Goal: Transaction & Acquisition: Purchase product/service

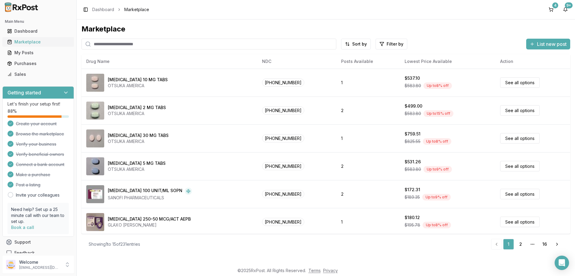
click at [22, 43] on div "Marketplace" at bounding box center [38, 42] width 62 height 6
click at [518, 243] on link "2" at bounding box center [520, 244] width 11 height 11
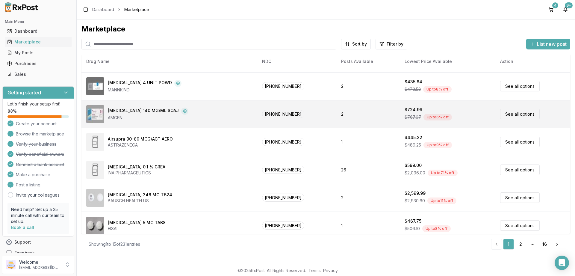
scroll to position [180, 0]
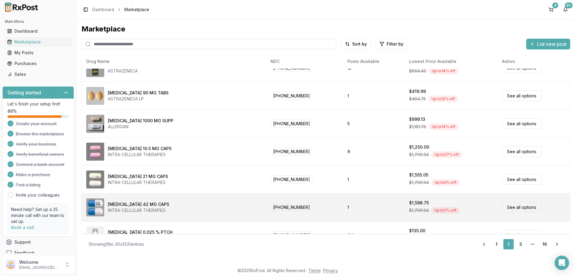
scroll to position [253, 0]
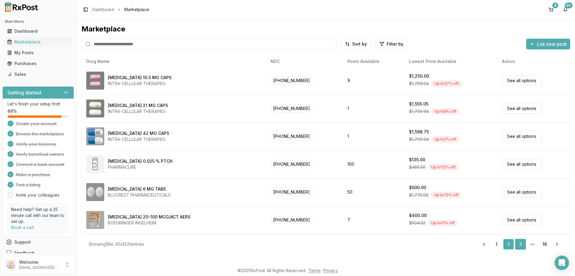
click at [519, 243] on link "3" at bounding box center [520, 244] width 11 height 11
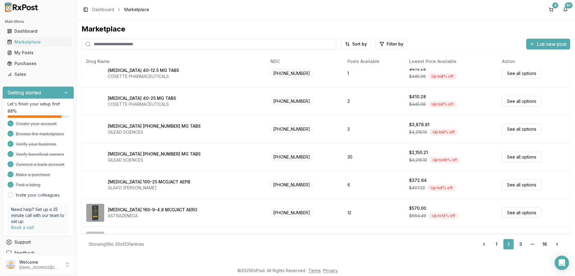
scroll to position [0, 0]
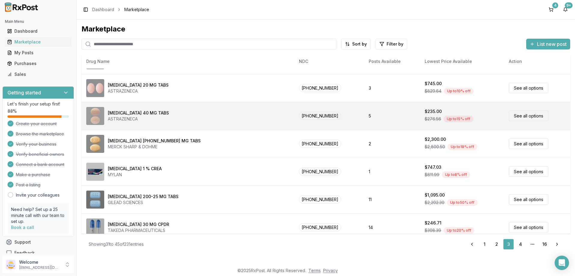
scroll to position [253, 0]
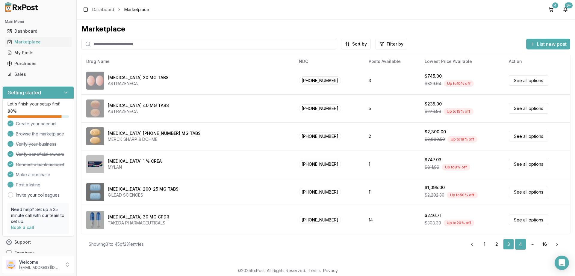
click at [522, 242] on link "4" at bounding box center [520, 244] width 11 height 11
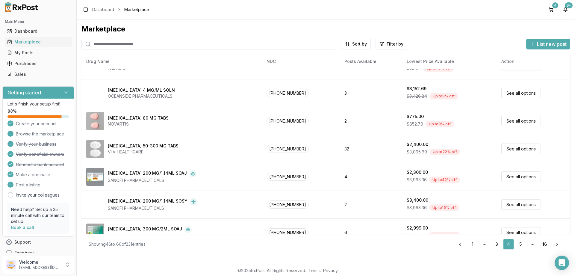
scroll to position [253, 0]
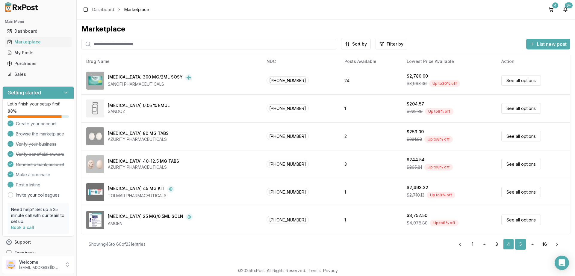
click at [522, 242] on link "5" at bounding box center [520, 244] width 11 height 11
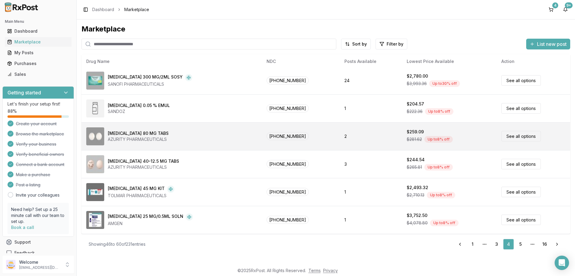
scroll to position [1, 0]
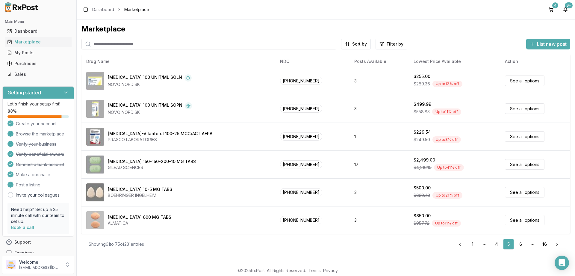
scroll to position [253, 0]
click at [520, 245] on link "6" at bounding box center [520, 244] width 11 height 11
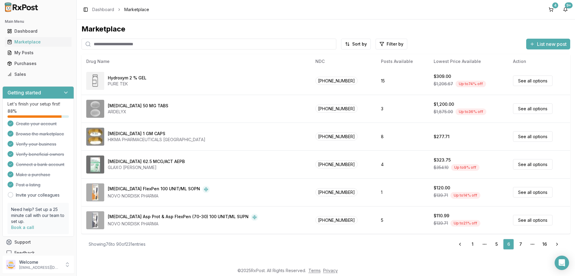
scroll to position [253, 0]
click at [520, 242] on link "7" at bounding box center [520, 244] width 11 height 11
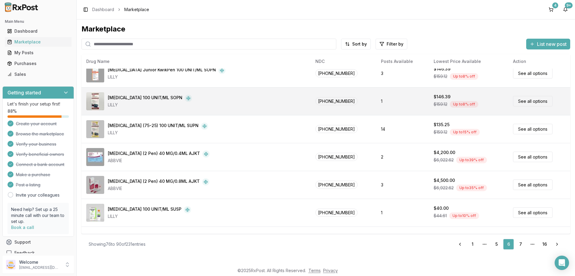
scroll to position [0, 0]
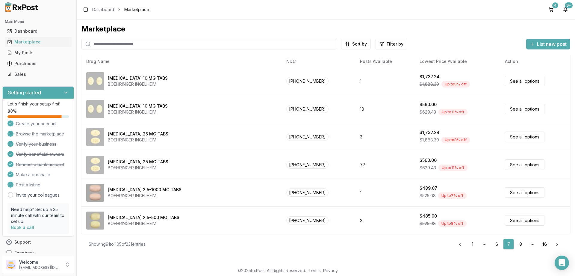
scroll to position [253, 0]
click at [522, 246] on link "8" at bounding box center [520, 244] width 11 height 11
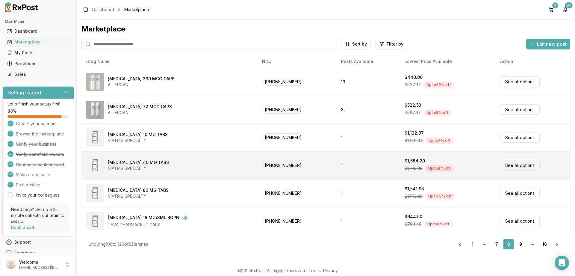
scroll to position [253, 0]
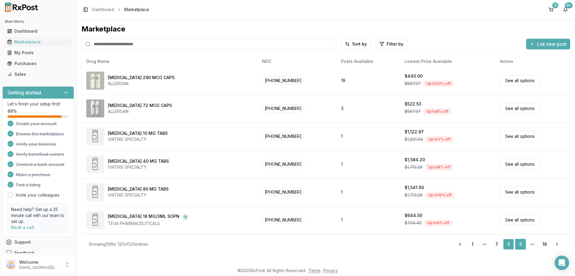
click at [522, 243] on link "9" at bounding box center [520, 244] width 11 height 11
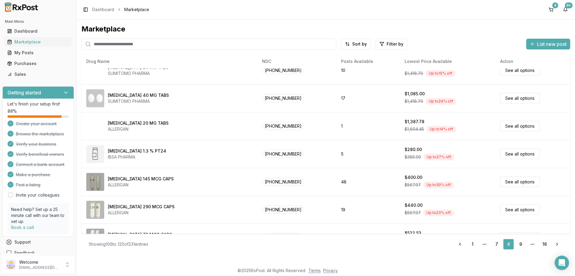
scroll to position [37, 0]
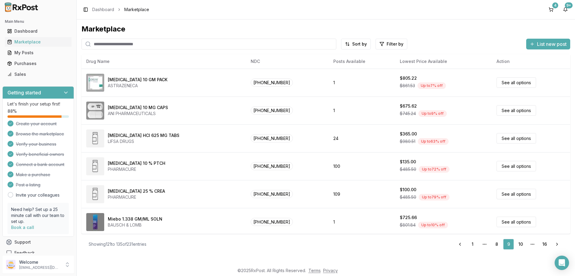
scroll to position [108, 0]
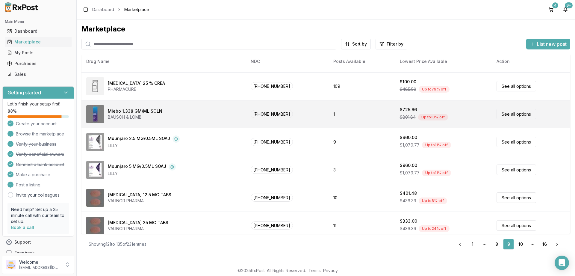
click at [504, 114] on link "See all options" at bounding box center [516, 114] width 40 height 10
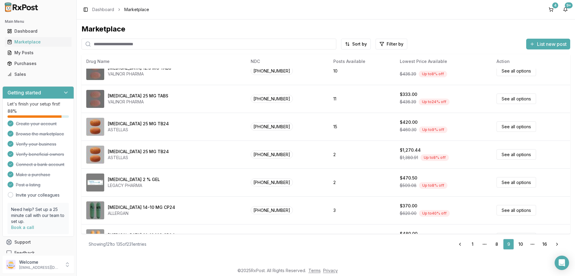
scroll to position [253, 0]
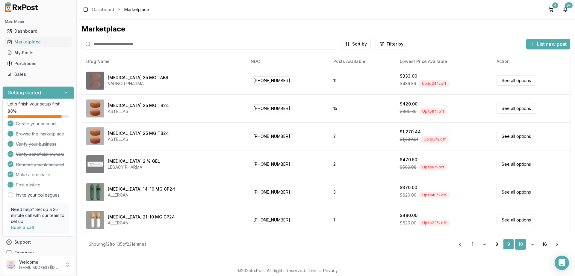
click at [520, 244] on link "10" at bounding box center [520, 244] width 11 height 11
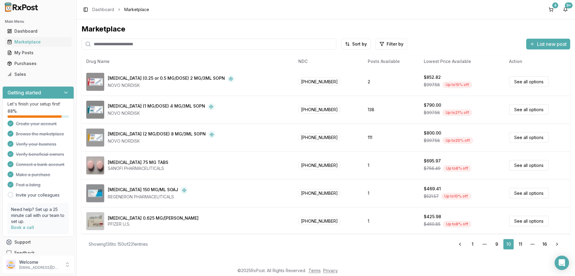
scroll to position [253, 0]
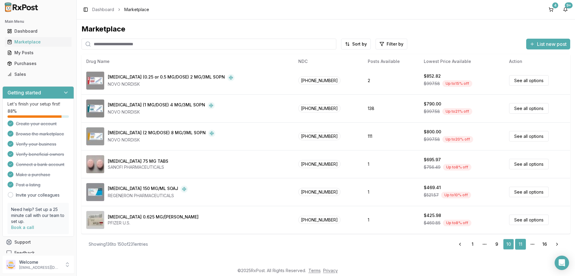
click at [521, 240] on link "11" at bounding box center [520, 244] width 11 height 11
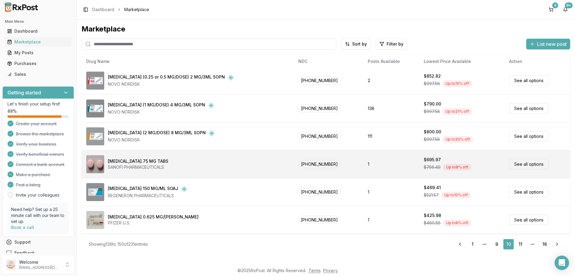
scroll to position [1, 0]
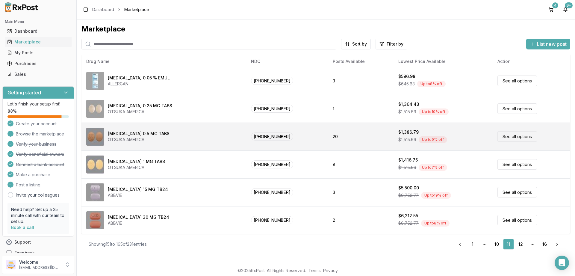
scroll to position [253, 0]
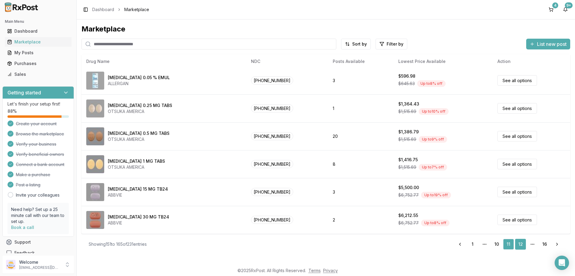
click at [521, 246] on link "12" at bounding box center [520, 244] width 11 height 11
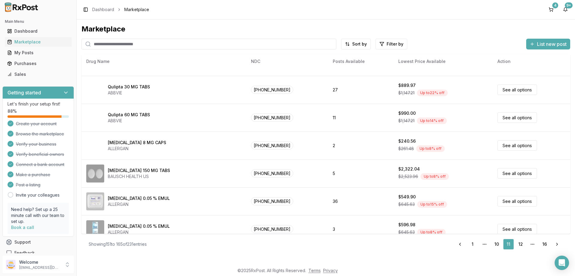
scroll to position [37, 0]
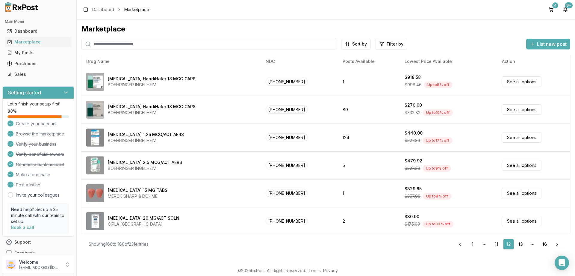
scroll to position [253, 0]
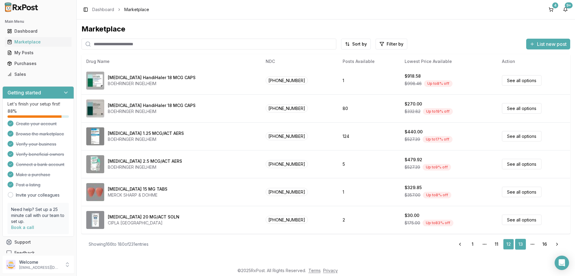
click at [522, 244] on link "13" at bounding box center [520, 244] width 11 height 11
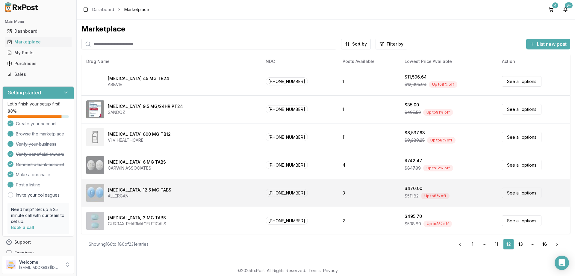
scroll to position [0, 0]
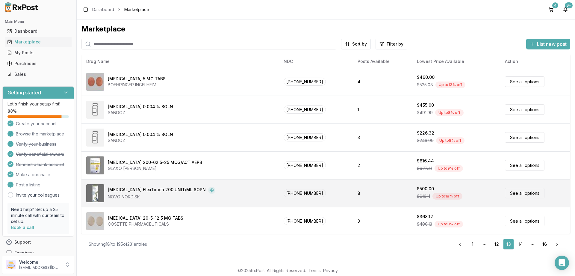
scroll to position [253, 0]
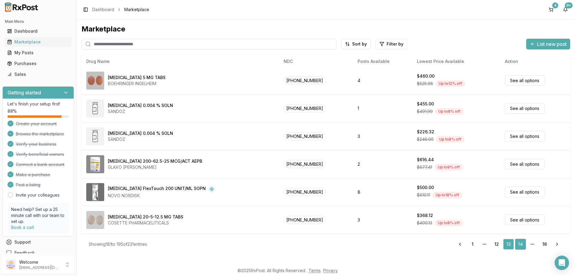
click at [521, 243] on link "14" at bounding box center [520, 244] width 11 height 11
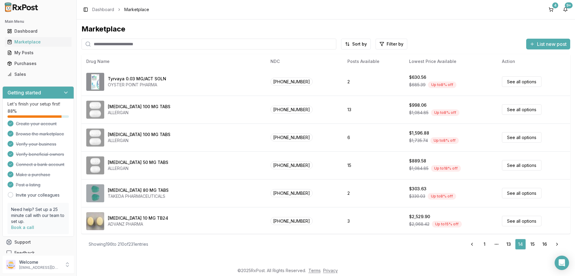
scroll to position [253, 0]
click at [532, 241] on link "15" at bounding box center [532, 244] width 11 height 11
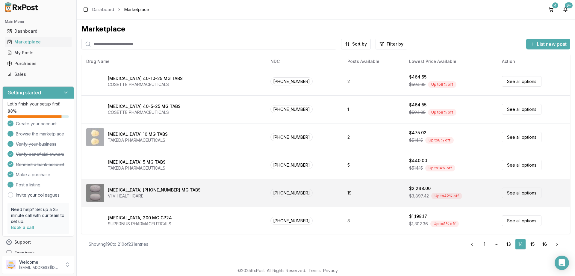
scroll to position [0, 0]
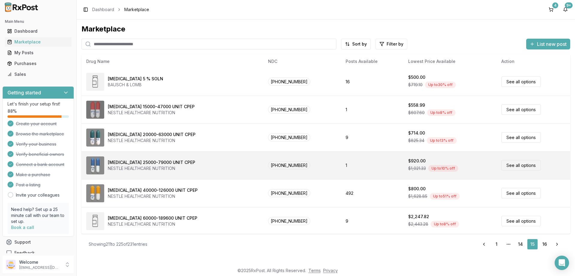
scroll to position [253, 0]
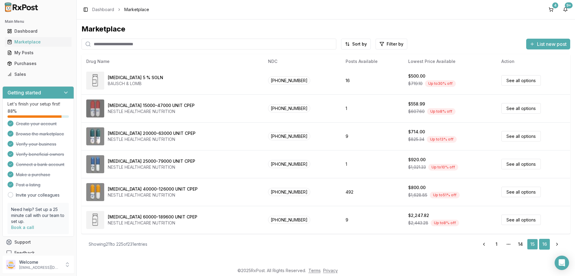
click at [544, 242] on link "16" at bounding box center [544, 244] width 11 height 11
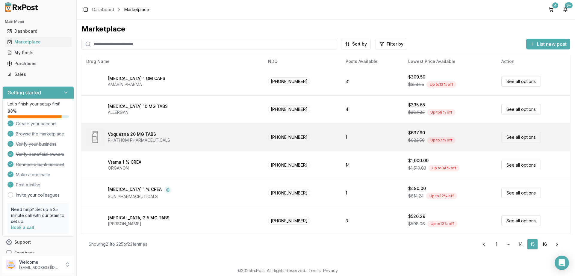
scroll to position [0, 0]
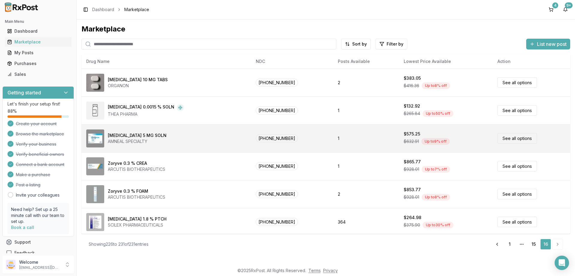
scroll to position [2, 0]
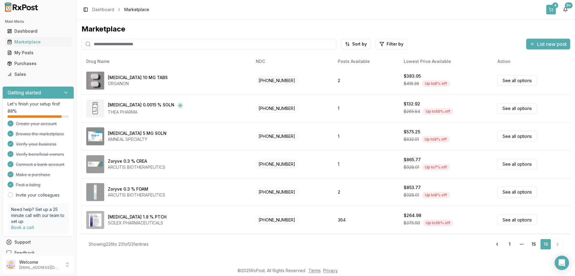
click at [551, 9] on button "4" at bounding box center [551, 10] width 10 height 10
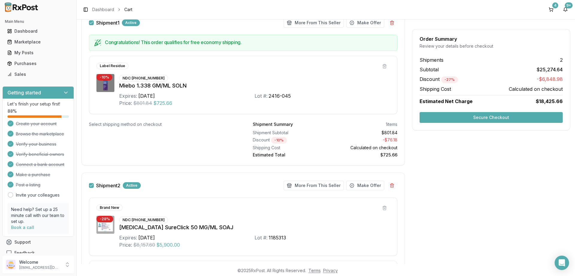
scroll to position [180, 0]
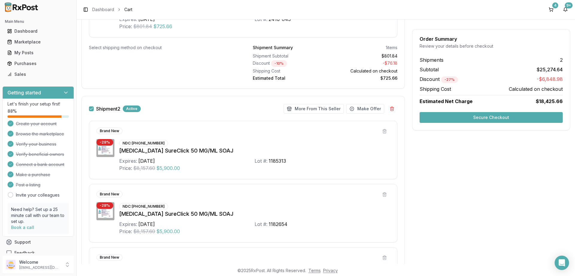
click at [90, 109] on button "Shipment 2" at bounding box center [91, 108] width 5 height 5
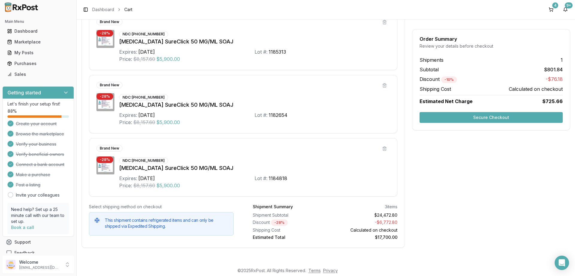
scroll to position [295, 0]
click at [494, 116] on button "Secure Checkout" at bounding box center [490, 117] width 143 height 11
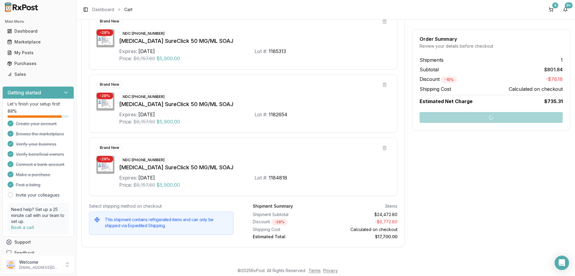
scroll to position [289, 0]
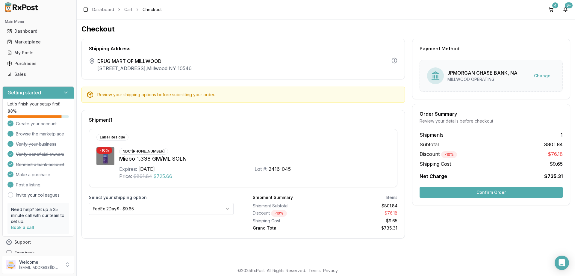
click at [490, 192] on button "Confirm Order" at bounding box center [490, 192] width 143 height 11
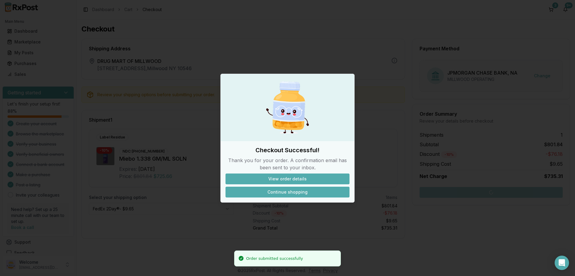
click at [291, 193] on button "Continue shopping" at bounding box center [287, 191] width 124 height 11
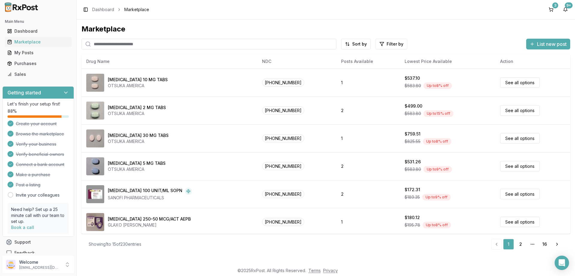
click at [115, 40] on input "search" at bounding box center [208, 44] width 255 height 11
paste input "**********"
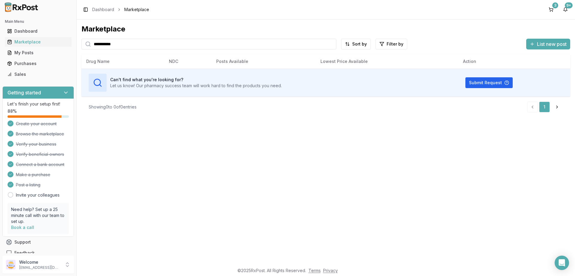
click at [113, 45] on input "**********" at bounding box center [208, 44] width 255 height 11
click at [113, 44] on input "**********" at bounding box center [208, 44] width 255 height 11
paste input "search"
type input "**********"
